Goal: Information Seeking & Learning: Check status

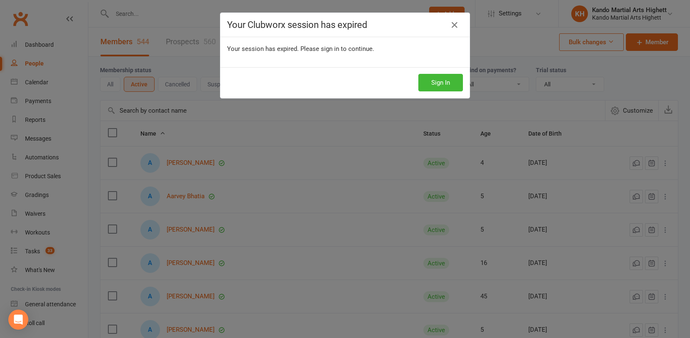
select select "100"
click at [442, 75] on button "Sign In" at bounding box center [441, 83] width 45 height 18
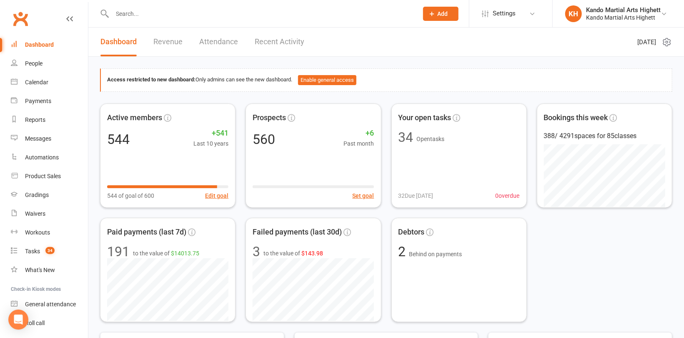
click at [201, 17] on input "text" at bounding box center [261, 14] width 303 height 12
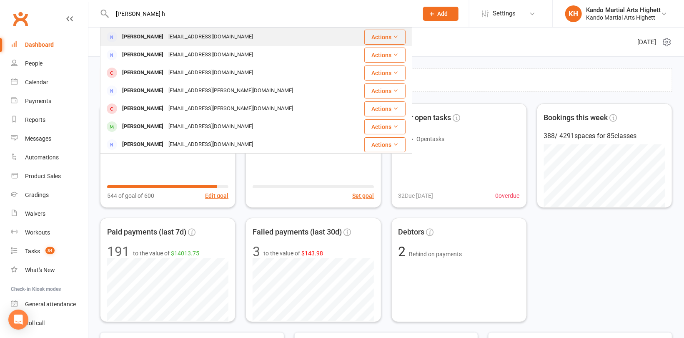
type input "[PERSON_NAME] h"
click at [195, 37] on div "[EMAIL_ADDRESS][DOMAIN_NAME]" at bounding box center [211, 37] width 90 height 12
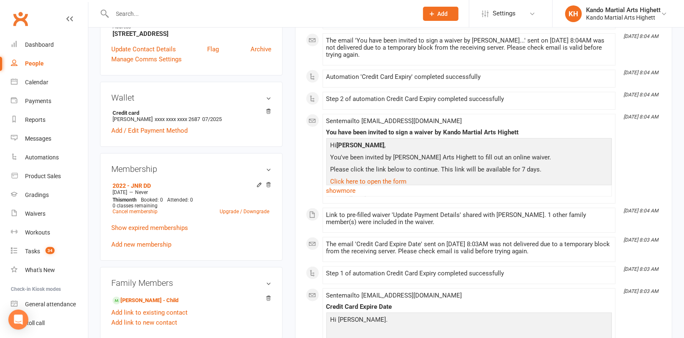
scroll to position [250, 0]
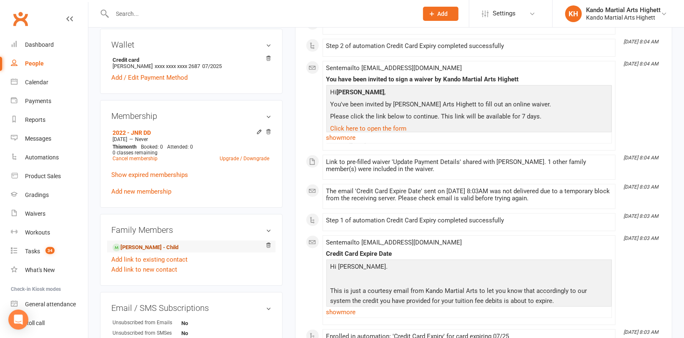
click at [158, 246] on link "[PERSON_NAME] - Child" at bounding box center [146, 247] width 66 height 9
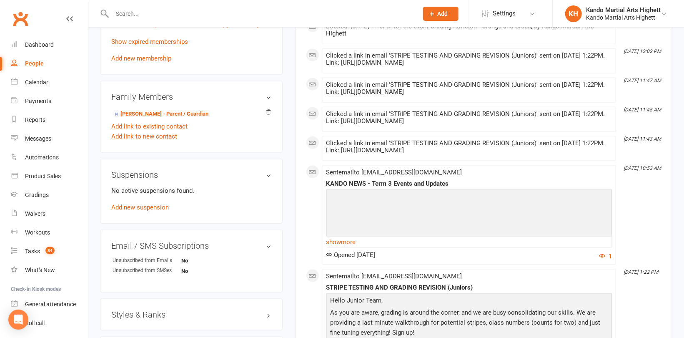
scroll to position [584, 0]
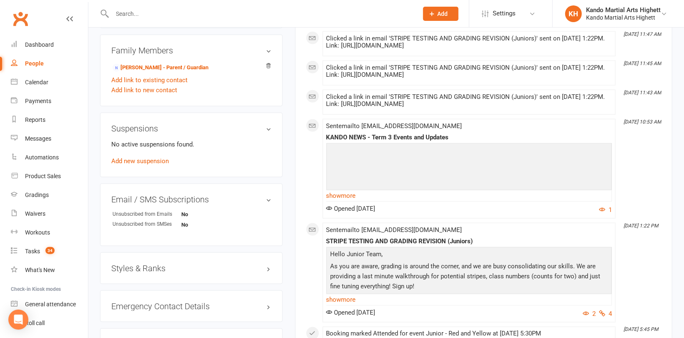
click at [138, 265] on h3 "Styles & Ranks" at bounding box center [191, 267] width 160 height 9
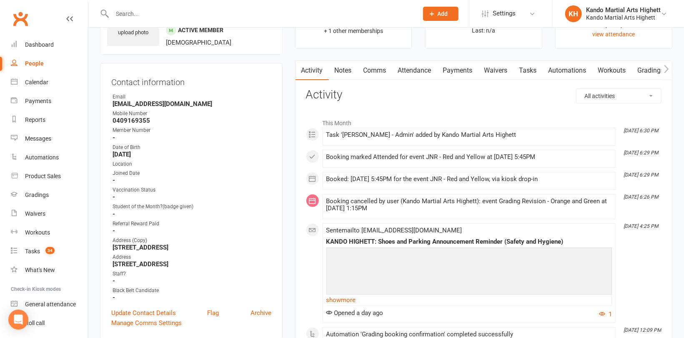
scroll to position [0, 0]
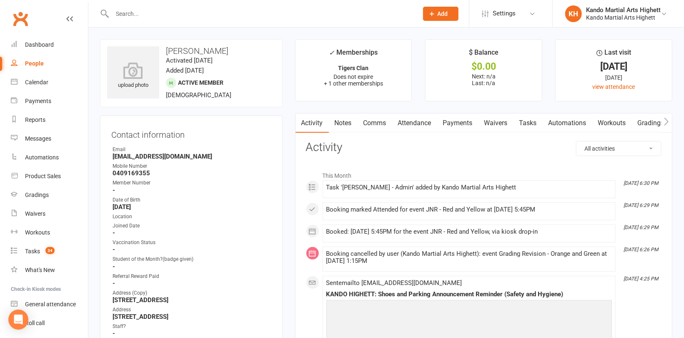
click at [415, 120] on link "Attendance" at bounding box center [414, 122] width 45 height 19
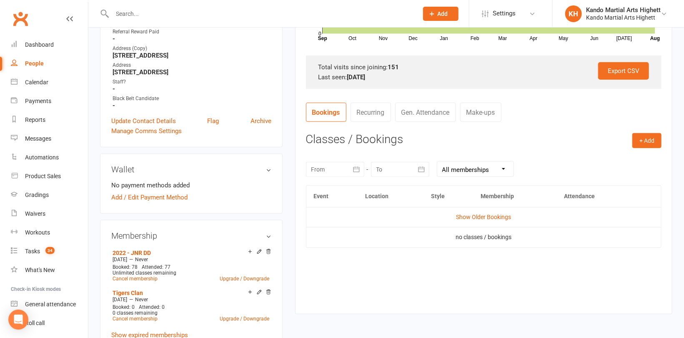
scroll to position [250, 0]
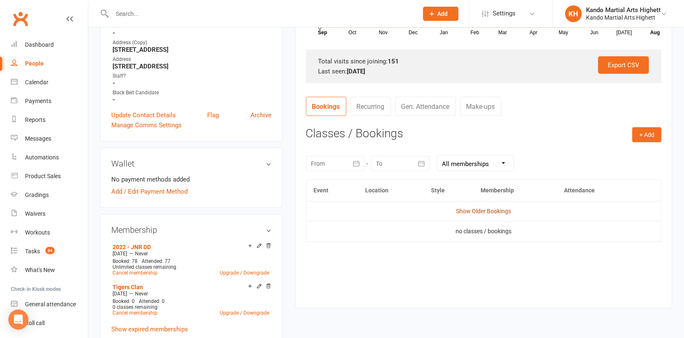
click at [491, 211] on link "Show Older Bookings" at bounding box center [483, 211] width 55 height 7
click at [493, 206] on td "Hide Older Bookings" at bounding box center [483, 211] width 355 height 20
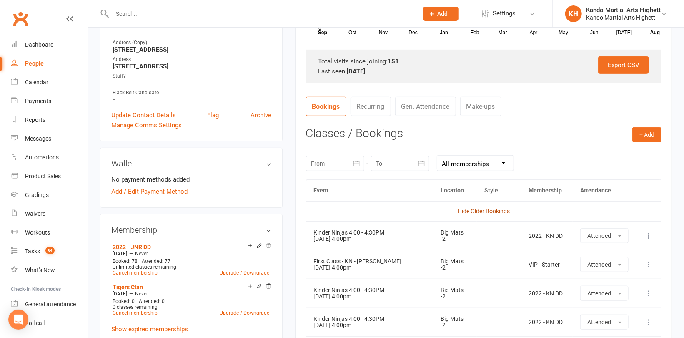
click at [487, 208] on link "Hide Older Bookings" at bounding box center [484, 211] width 52 height 7
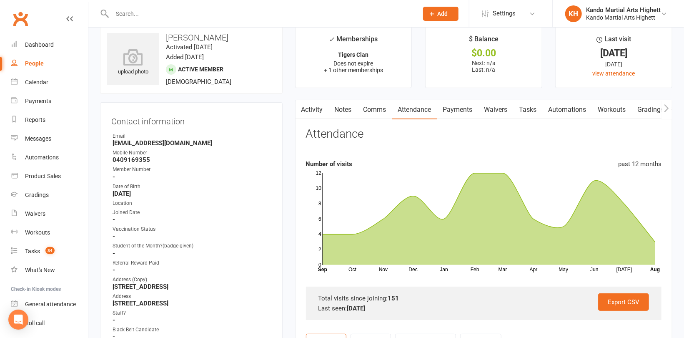
scroll to position [0, 0]
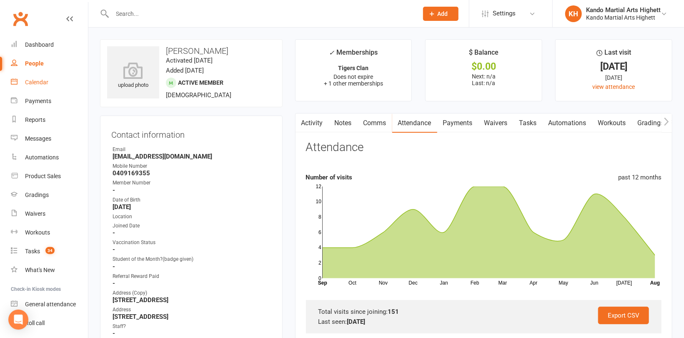
click at [36, 79] on div "Calendar" at bounding box center [36, 82] width 23 height 7
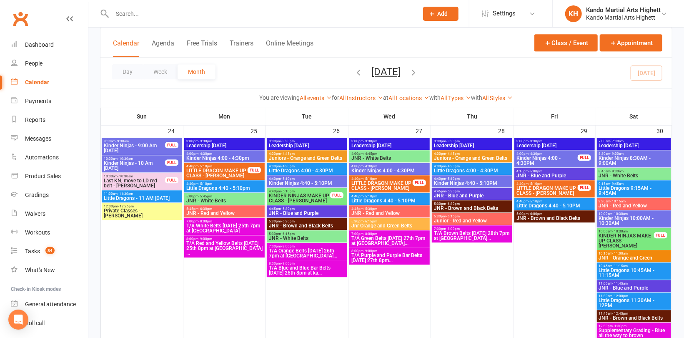
scroll to position [1209, 0]
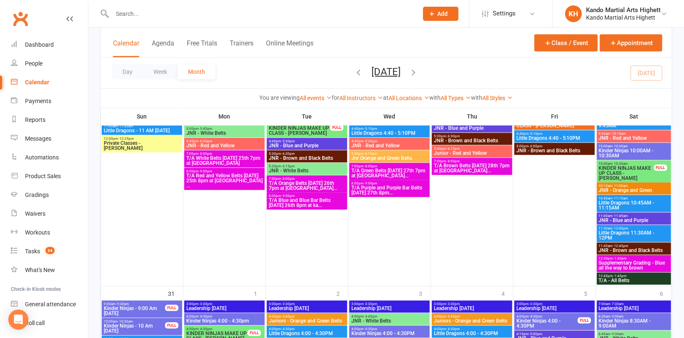
click at [373, 172] on span "T/A Green Belts [DATE] 27th 7pm at [GEOGRAPHIC_DATA]..." at bounding box center [389, 173] width 77 height 10
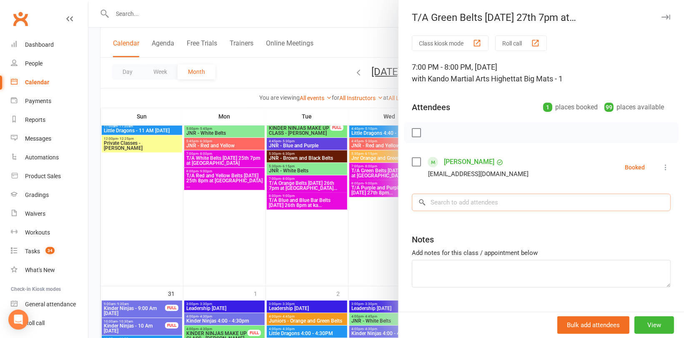
click at [446, 204] on input "search" at bounding box center [541, 202] width 259 height 18
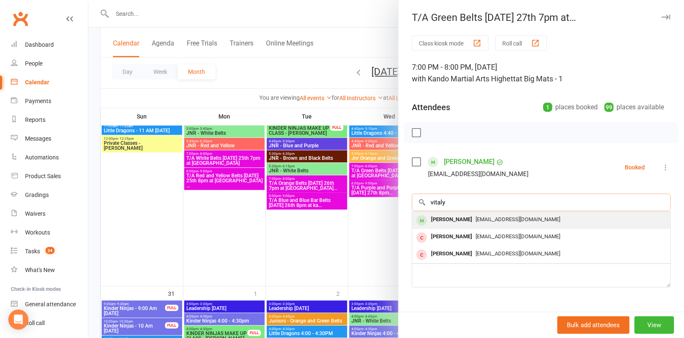
type input "vitaly"
click at [446, 220] on div "[PERSON_NAME]" at bounding box center [452, 219] width 48 height 12
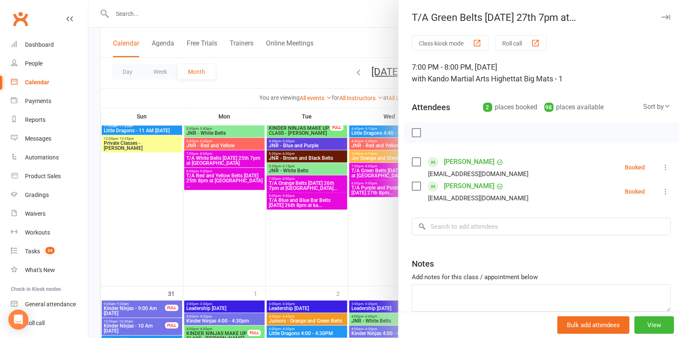
click at [227, 89] on div at bounding box center [386, 169] width 596 height 338
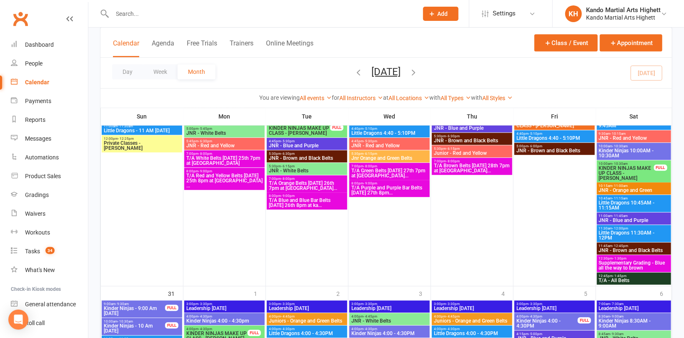
click at [135, 11] on input "text" at bounding box center [261, 14] width 303 height 12
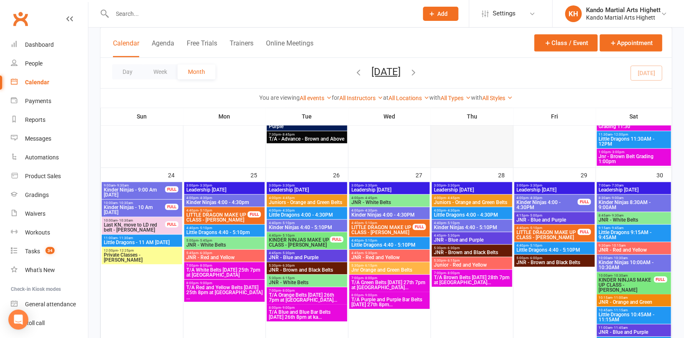
scroll to position [1000, 0]
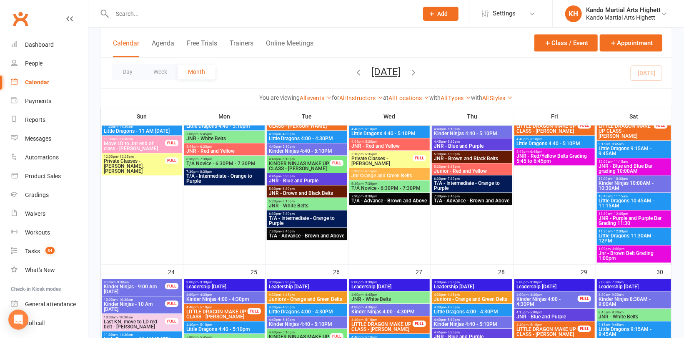
click at [554, 159] on span "JNR - Red/Yellow Belts Grading 5:45 to 6:45pm" at bounding box center [554, 158] width 77 height 10
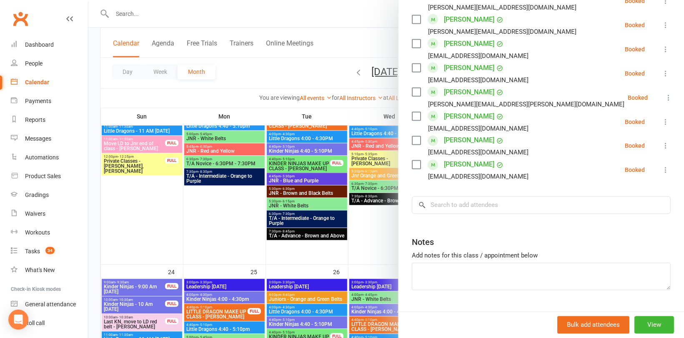
scroll to position [791, 0]
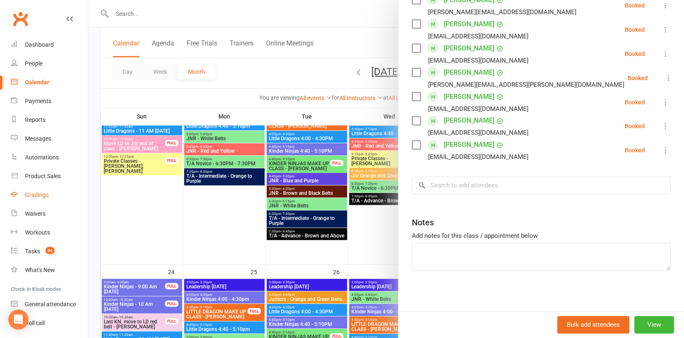
click at [42, 190] on link "Gradings" at bounding box center [49, 194] width 77 height 19
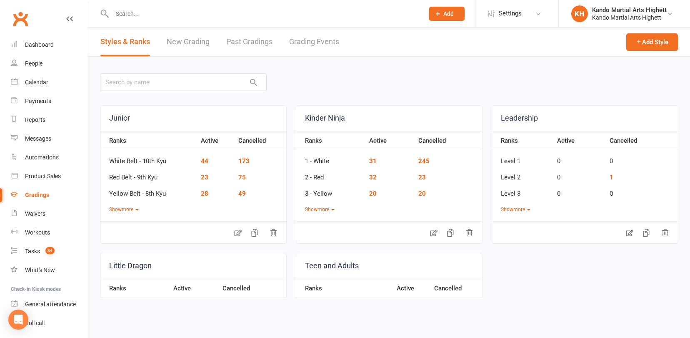
click at [330, 43] on link "Grading Events" at bounding box center [314, 42] width 50 height 29
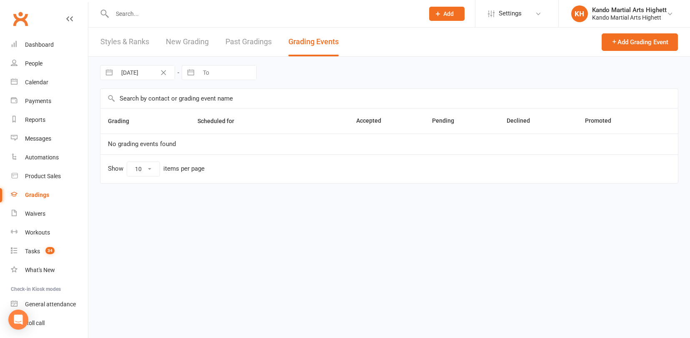
select select "100"
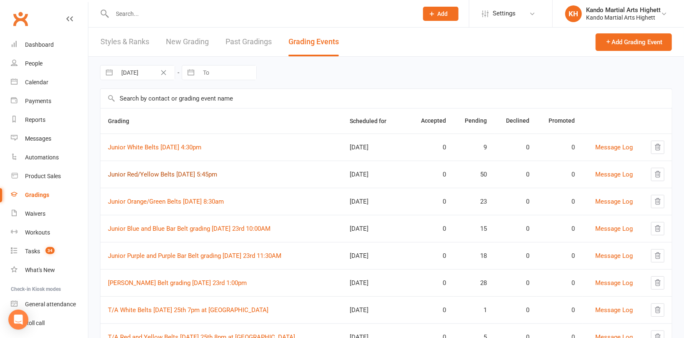
click at [190, 175] on link "Junior Red/Yellow Belts [DATE] 5:45pm" at bounding box center [162, 174] width 109 height 8
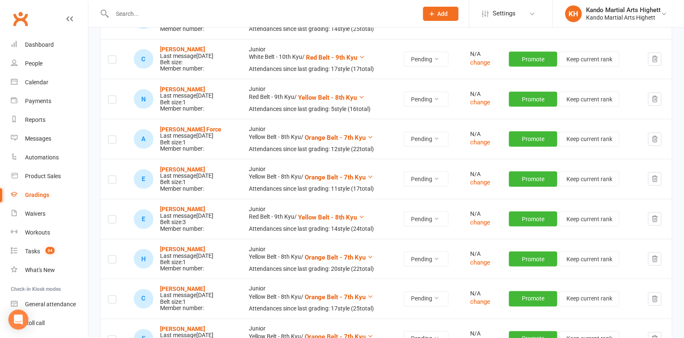
scroll to position [667, 0]
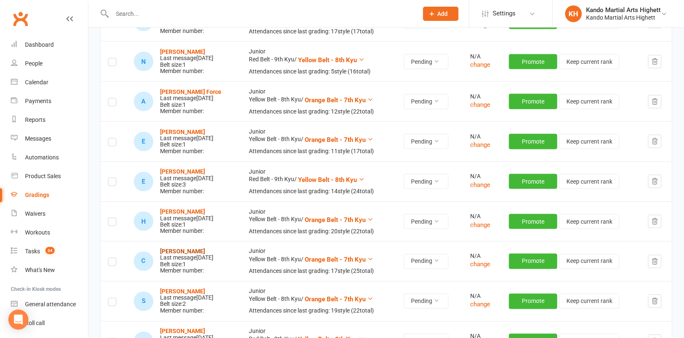
click at [180, 252] on strong "[PERSON_NAME]" at bounding box center [182, 251] width 45 height 7
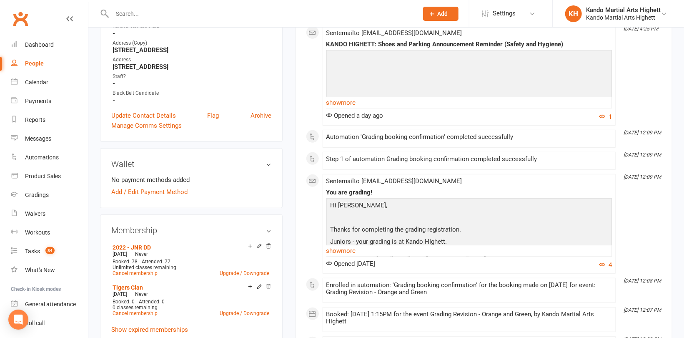
scroll to position [250, 0]
click at [344, 250] on link "show more" at bounding box center [469, 250] width 286 height 12
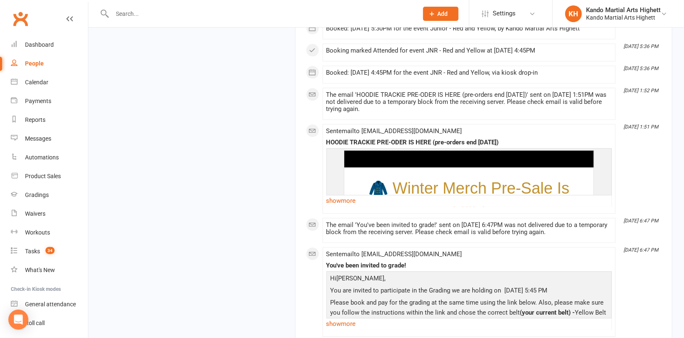
scroll to position [1251, 0]
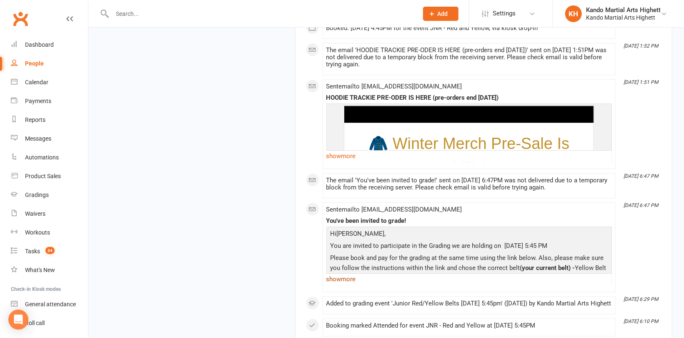
click at [349, 273] on link "show more" at bounding box center [469, 279] width 286 height 12
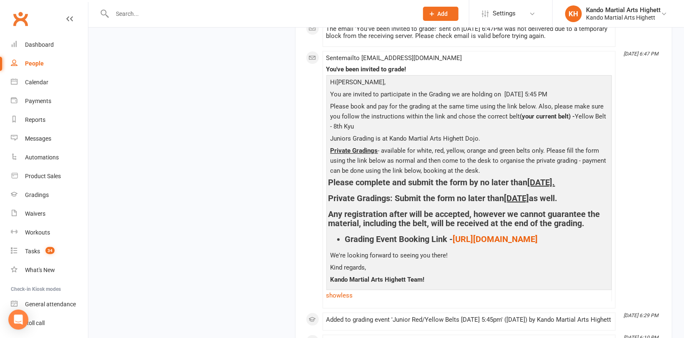
scroll to position [1459, 0]
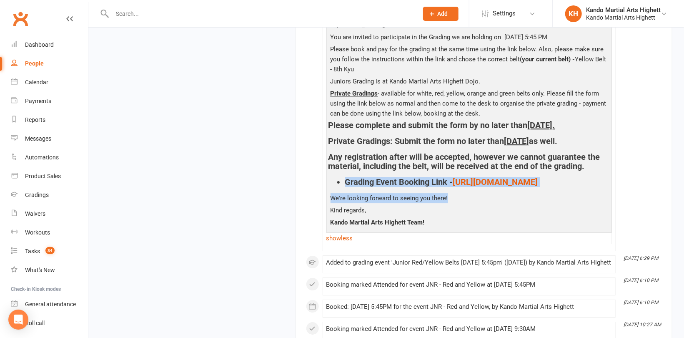
drag, startPoint x: 544, startPoint y: 208, endPoint x: 306, endPoint y: 191, distance: 239.1
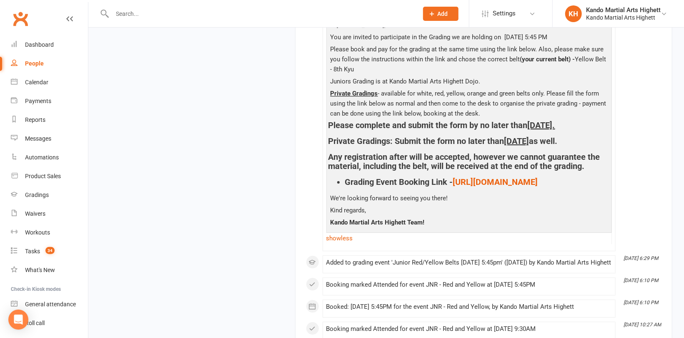
drag, startPoint x: 478, startPoint y: 233, endPoint x: 479, endPoint y: 226, distance: 7.1
click at [481, 229] on p "Kando Martial Arts Highett Team!" at bounding box center [468, 223] width 281 height 12
drag, startPoint x: 565, startPoint y: 203, endPoint x: 461, endPoint y: 208, distance: 104.3
click at [464, 208] on div "Hi [PERSON_NAME] , You are invited to participate in the Grading we are holding…" at bounding box center [468, 124] width 281 height 209
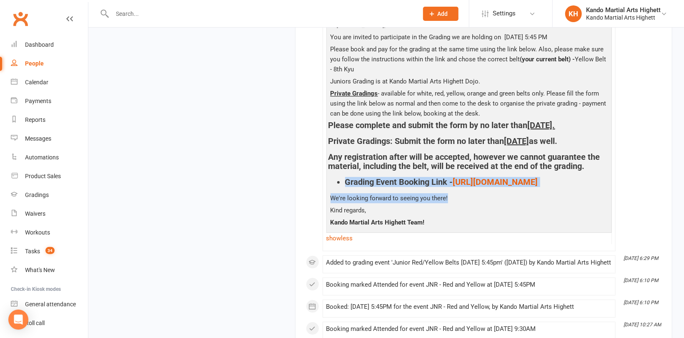
drag, startPoint x: 464, startPoint y: 214, endPoint x: 321, endPoint y: 186, distance: 146.1
copy div "Grading Event Booking Link - [URL][DOMAIN_NAME] We're looking forward to seeing…"
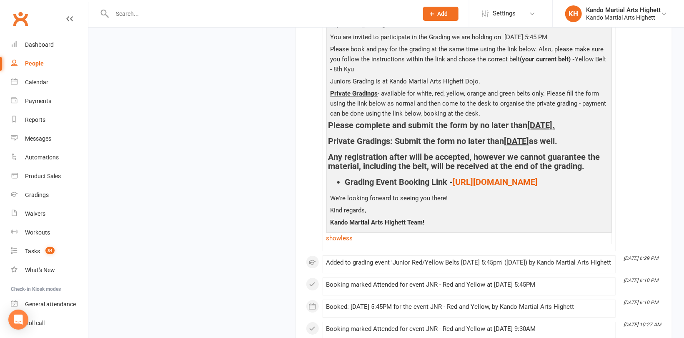
click at [128, 15] on input "text" at bounding box center [261, 14] width 303 height 12
paste input "[PERSON_NAME]"
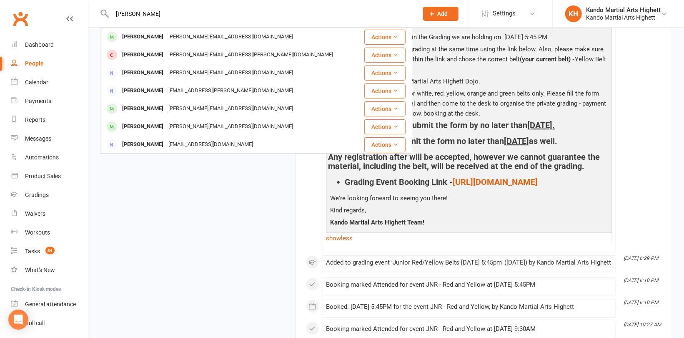
type input "[PERSON_NAME]"
click at [39, 63] on div "People" at bounding box center [34, 63] width 19 height 7
select select "100"
